Goal: Task Accomplishment & Management: Use online tool/utility

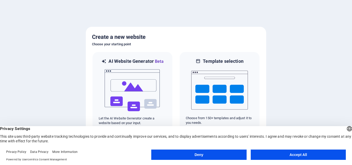
click at [309, 150] on button "Accept All" at bounding box center [298, 155] width 95 height 10
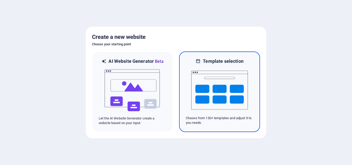
click at [222, 119] on p "Choose from 150+ templates and adjust it to you needs." at bounding box center [220, 120] width 68 height 9
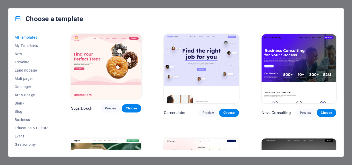
click at [180, 53] on img at bounding box center [201, 68] width 75 height 69
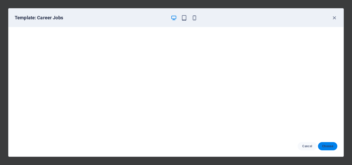
click at [329, 150] on button "Choose" at bounding box center [327, 146] width 19 height 8
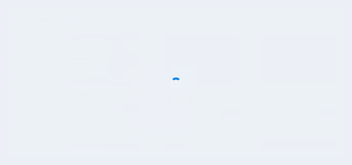
click at [329, 148] on div at bounding box center [176, 82] width 352 height 165
